Goal: Task Accomplishment & Management: Use online tool/utility

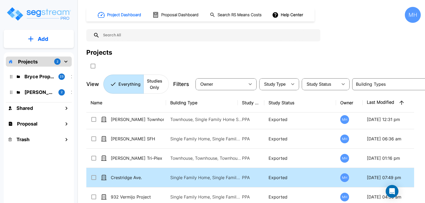
scroll to position [184, 0]
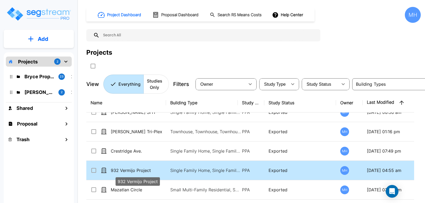
click at [141, 169] on p "932 Vermijo Project" at bounding box center [137, 170] width 53 height 6
checkbox input "true"
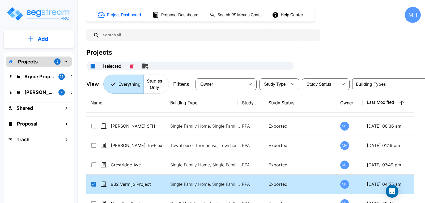
scroll to position [158, 0]
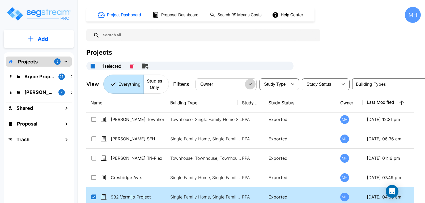
click at [251, 83] on icon "button" at bounding box center [250, 84] width 6 height 6
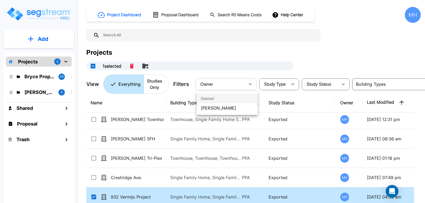
click at [211, 98] on ul "Owner [PERSON_NAME]" at bounding box center [227, 103] width 61 height 23
click at [293, 83] on icon "button" at bounding box center [293, 84] width 6 height 6
click at [341, 53] on div "Projects" at bounding box center [253, 53] width 335 height 10
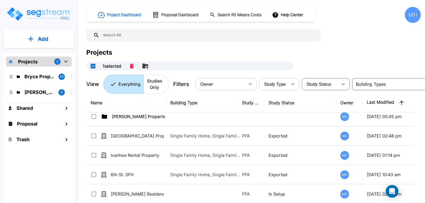
scroll to position [0, 0]
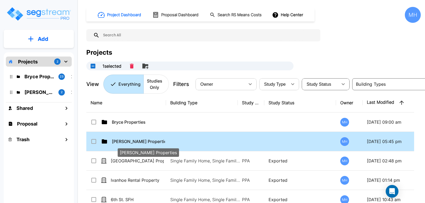
click at [141, 140] on p "[PERSON_NAME] Properties" at bounding box center [138, 141] width 53 height 6
checkbox input "false"
click at [141, 140] on p "[PERSON_NAME] Properties" at bounding box center [138, 141] width 53 height 6
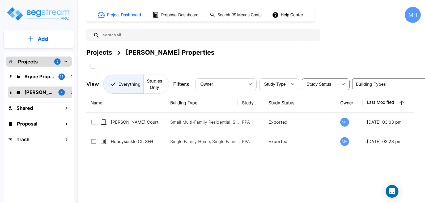
click at [129, 84] on p "Everything" at bounding box center [130, 84] width 22 height 6
click at [149, 85] on p "Studies Only" at bounding box center [155, 84] width 16 height 13
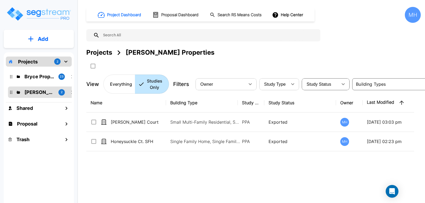
click at [16, 62] on div "Projects 2" at bounding box center [39, 62] width 66 height 10
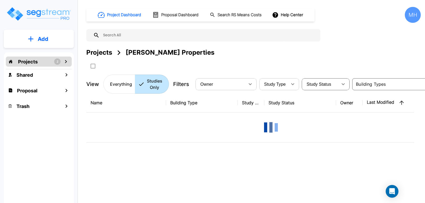
click at [16, 62] on div "Projects 2" at bounding box center [39, 62] width 66 height 10
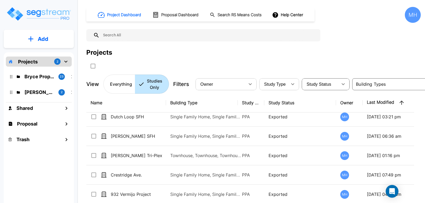
scroll to position [578, 0]
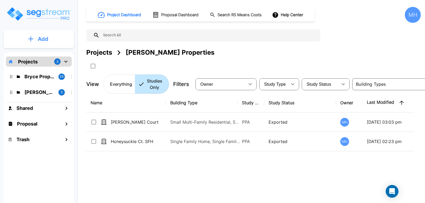
click at [41, 37] on p "Add" at bounding box center [43, 39] width 11 height 8
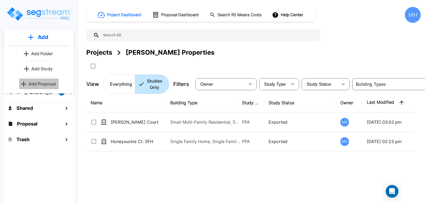
click at [43, 82] on p "Add Proposal" at bounding box center [41, 84] width 27 height 6
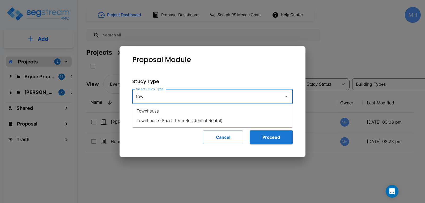
click at [151, 110] on li "Townhouse" at bounding box center [212, 111] width 161 height 10
type input "Townhouse"
click at [272, 135] on button "Proceed" at bounding box center [271, 138] width 43 height 14
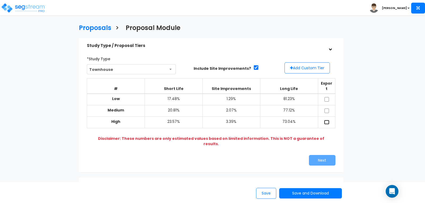
click at [326, 120] on input "checkbox" at bounding box center [326, 122] width 5 height 5
checkbox input "true"
click at [322, 155] on button "Next" at bounding box center [322, 160] width 27 height 11
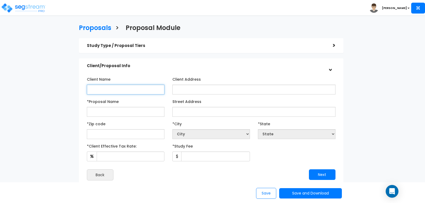
click at [117, 87] on input "Client Name" at bounding box center [126, 90] width 78 height 10
type input "Keith Gallegos"
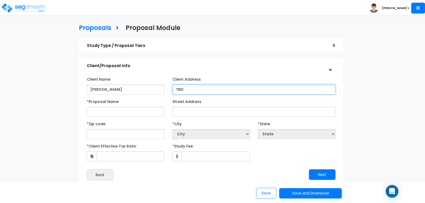
type input "TBD"
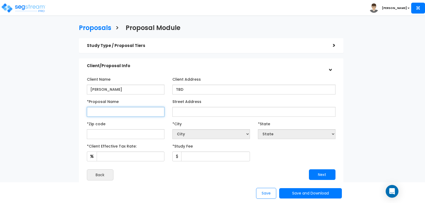
click at [124, 110] on input "*Proposal Name" at bounding box center [126, 112] width 78 height 10
type input "Jackson Townhome"
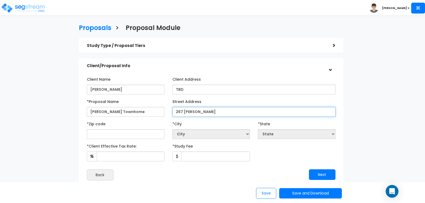
type input "267 S. Jackson"
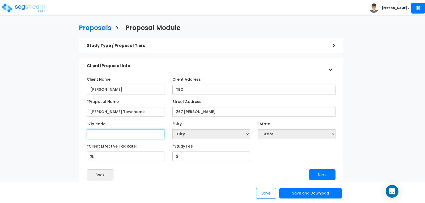
select select "National Average"
click at [142, 134] on input "text" at bounding box center [126, 134] width 78 height 10
type input "80"
select select "CO"
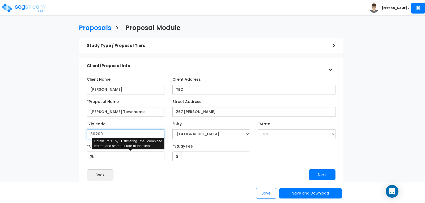
type input "80209"
click at [139, 160] on input "*Client Effective Tax Rate:" at bounding box center [131, 157] width 68 height 10
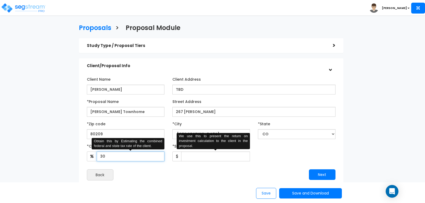
type input "30"
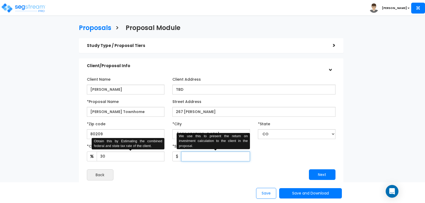
click at [208, 158] on input "*Study Fee" at bounding box center [215, 157] width 69 height 10
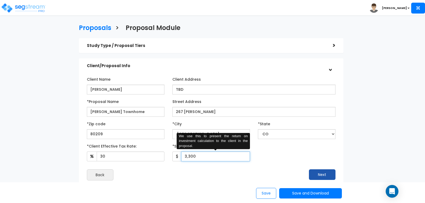
type input "3,300"
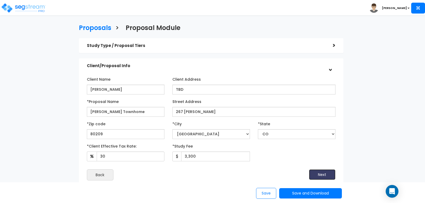
click at [316, 177] on button "Next" at bounding box center [322, 175] width 27 height 11
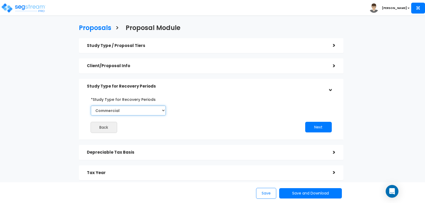
click at [163, 110] on select "Commercial Residential" at bounding box center [128, 111] width 75 height 10
select select "Residential"
click at [91, 106] on select "Commercial Residential" at bounding box center [128, 111] width 75 height 10
click at [188, 127] on div "Back" at bounding box center [147, 127] width 128 height 11
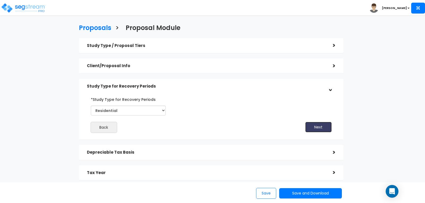
click at [312, 123] on button "Next" at bounding box center [318, 127] width 27 height 11
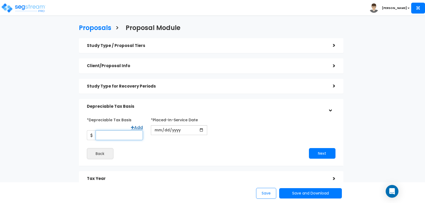
click at [131, 131] on input "*Depreciable Tax Basis" at bounding box center [119, 136] width 47 height 10
type input "760,750"
type input "1954-10-12"
click at [158, 132] on input "date" at bounding box center [179, 130] width 56 height 10
type input "2025-10-12"
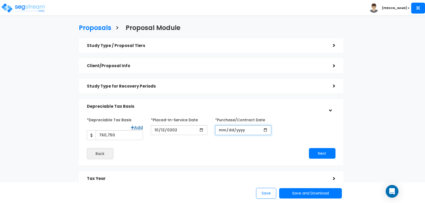
click at [218, 131] on input "*Purchase/Contract Date" at bounding box center [243, 130] width 56 height 10
type input "2025-09-01"
click at [236, 148] on div "Next" at bounding box center [275, 153] width 128 height 11
click at [320, 148] on button "Next" at bounding box center [322, 153] width 27 height 11
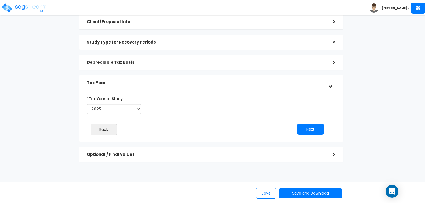
scroll to position [49, 0]
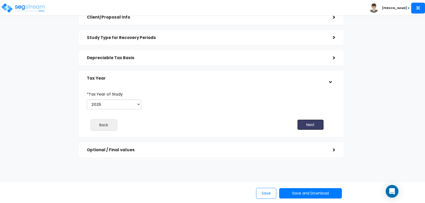
click at [311, 125] on button "Next" at bounding box center [310, 125] width 27 height 11
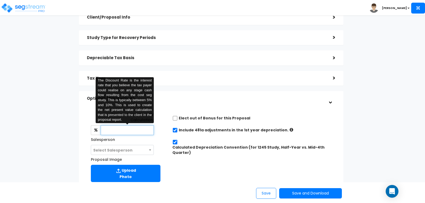
click at [133, 129] on input "text" at bounding box center [127, 130] width 53 height 10
type input "8"
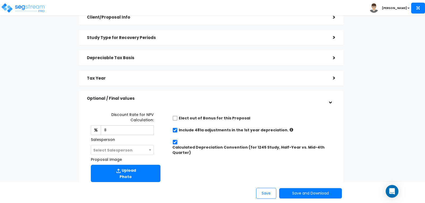
click at [190, 167] on div "Discount Rate for NPV Calculation: 8 The Discount Rate is the interest rate tha…" at bounding box center [211, 146] width 257 height 77
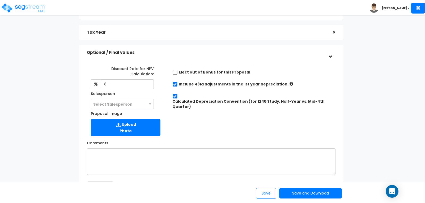
scroll to position [102, 0]
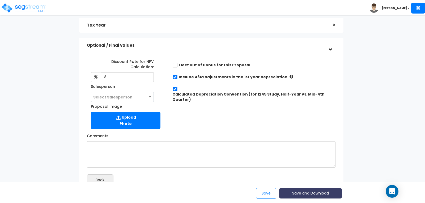
click at [309, 193] on button "Save and Download" at bounding box center [310, 193] width 63 height 10
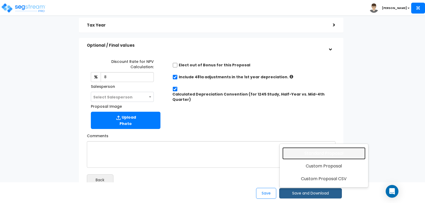
click at [313, 151] on link "Standard Proposal" at bounding box center [324, 154] width 83 height 12
